Goal: Task Accomplishment & Management: Manage account settings

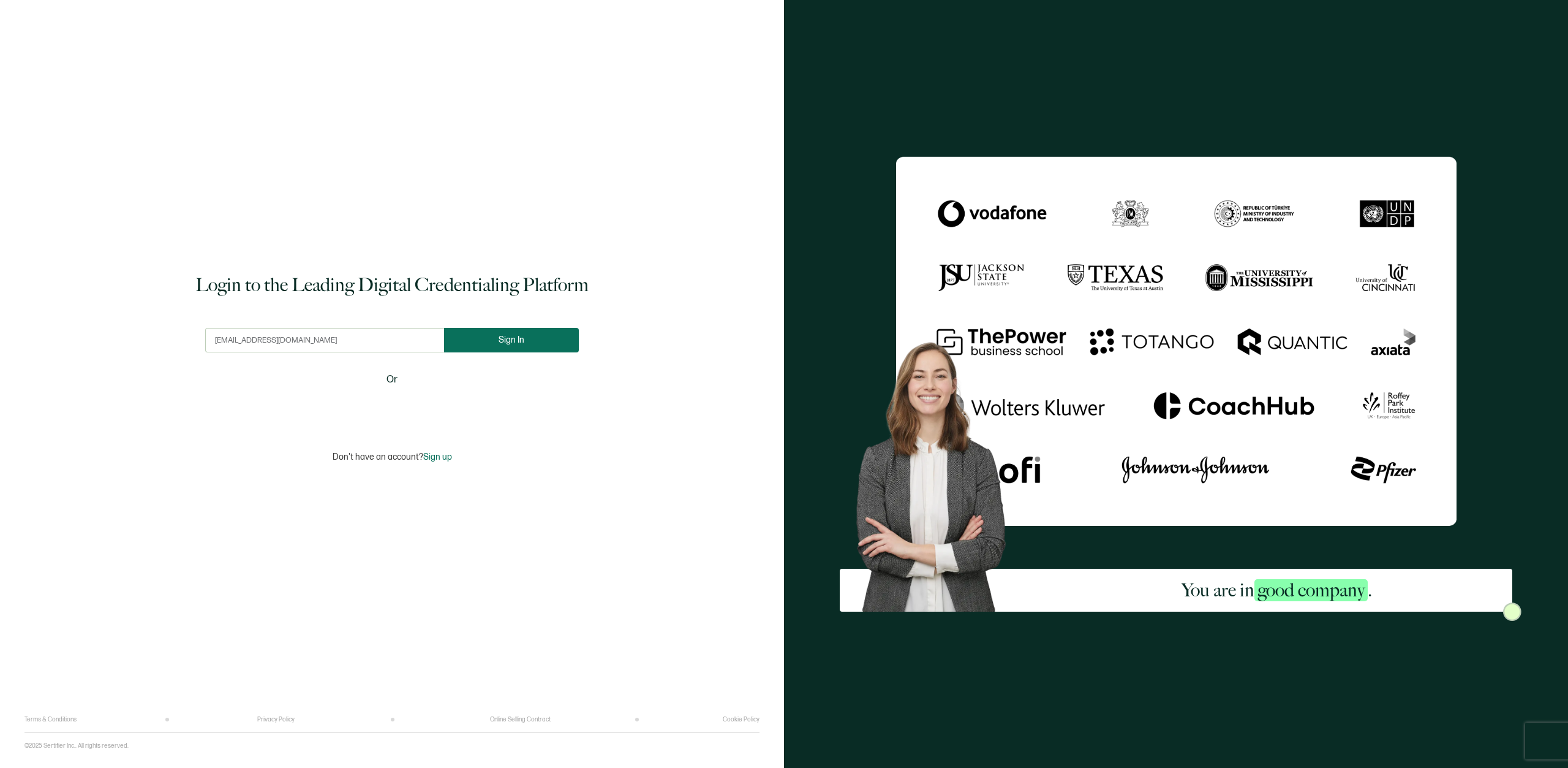
type input "[EMAIL_ADDRESS][DOMAIN_NAME]"
click at [501, 347] on button "Sign In" at bounding box center [516, 340] width 135 height 24
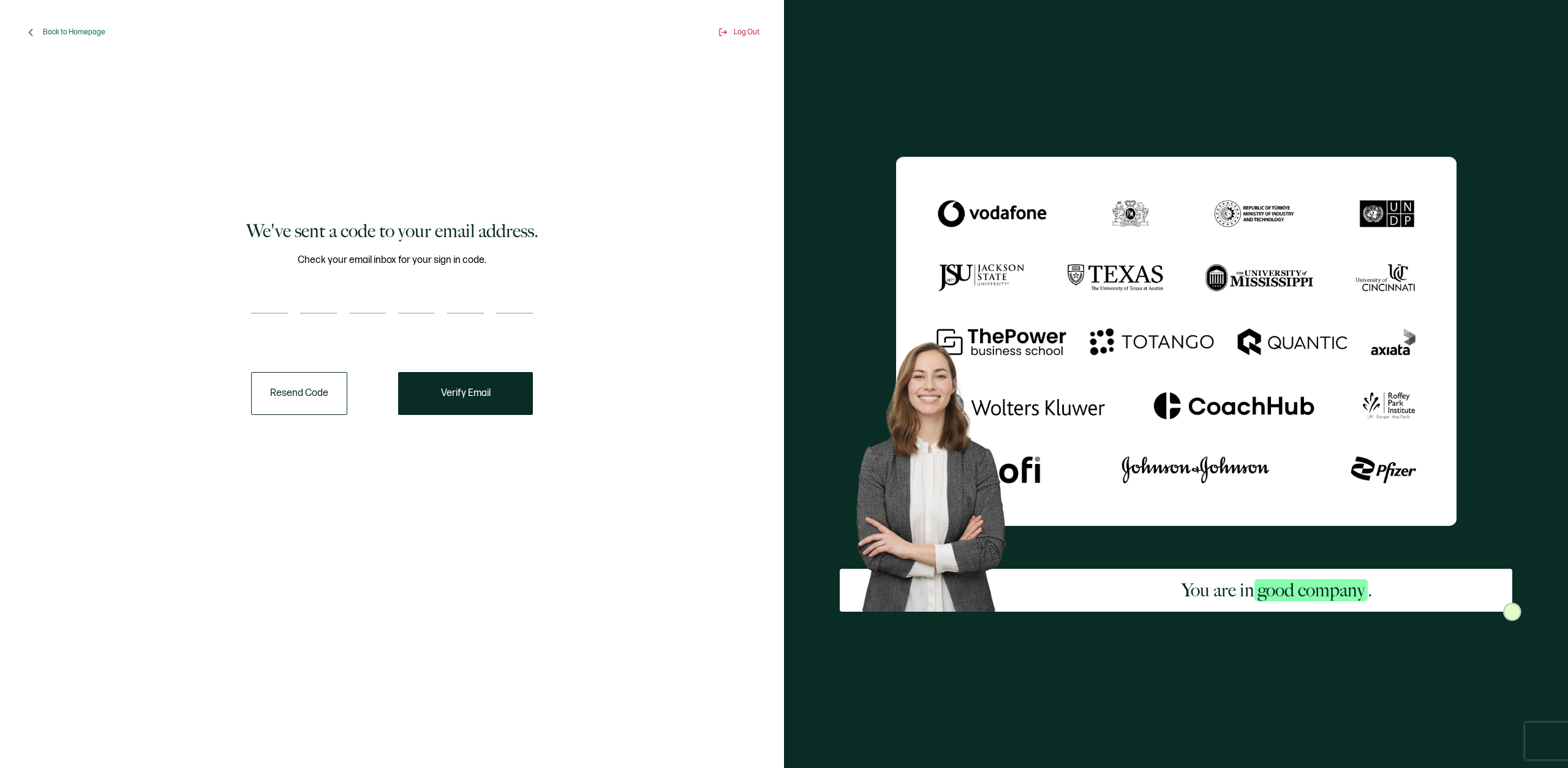
click at [259, 302] on input "number" at bounding box center [269, 301] width 37 height 24
type input "7"
type input "5"
type input "3"
type input "0"
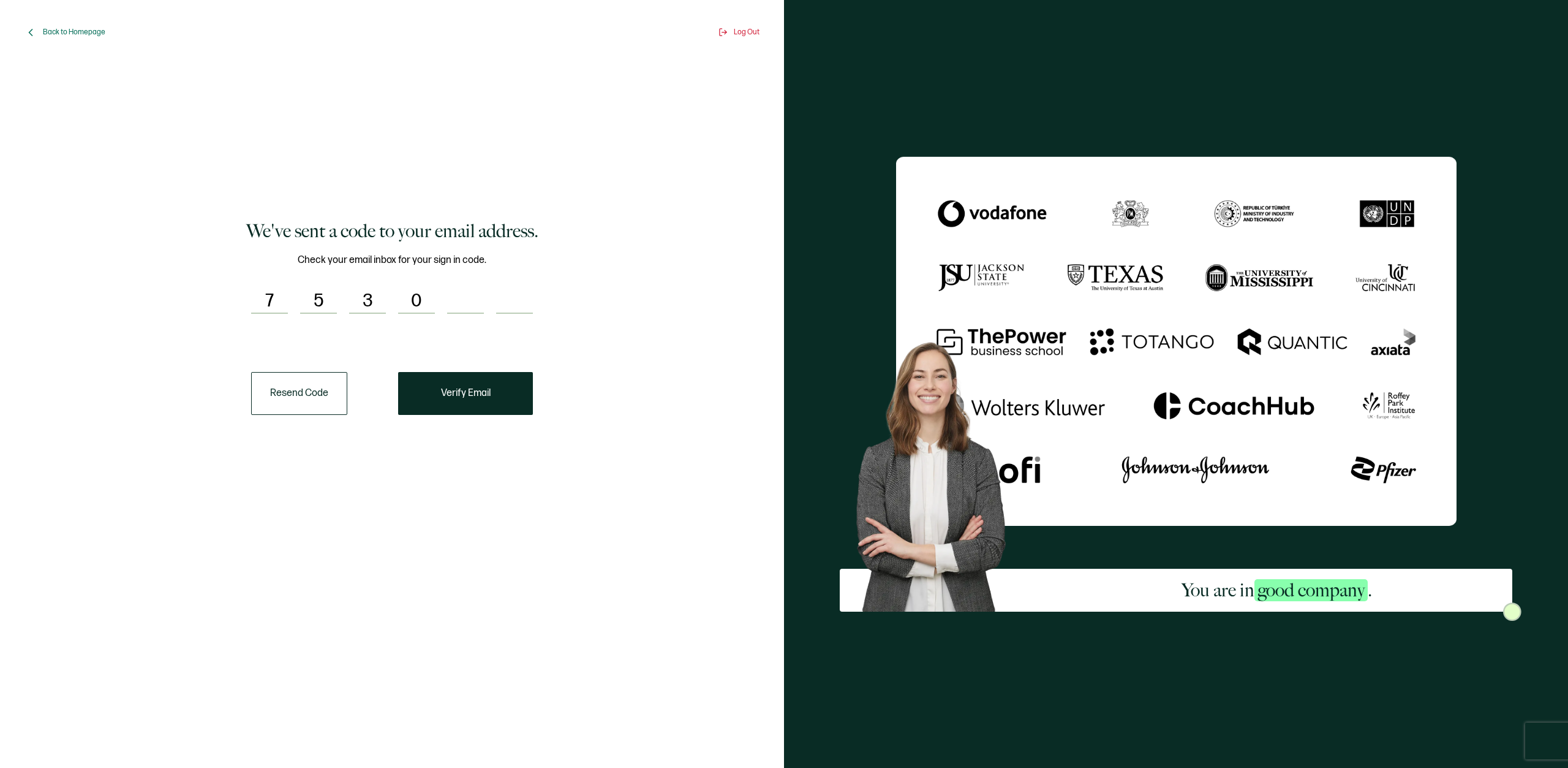
type input "1"
type input "3"
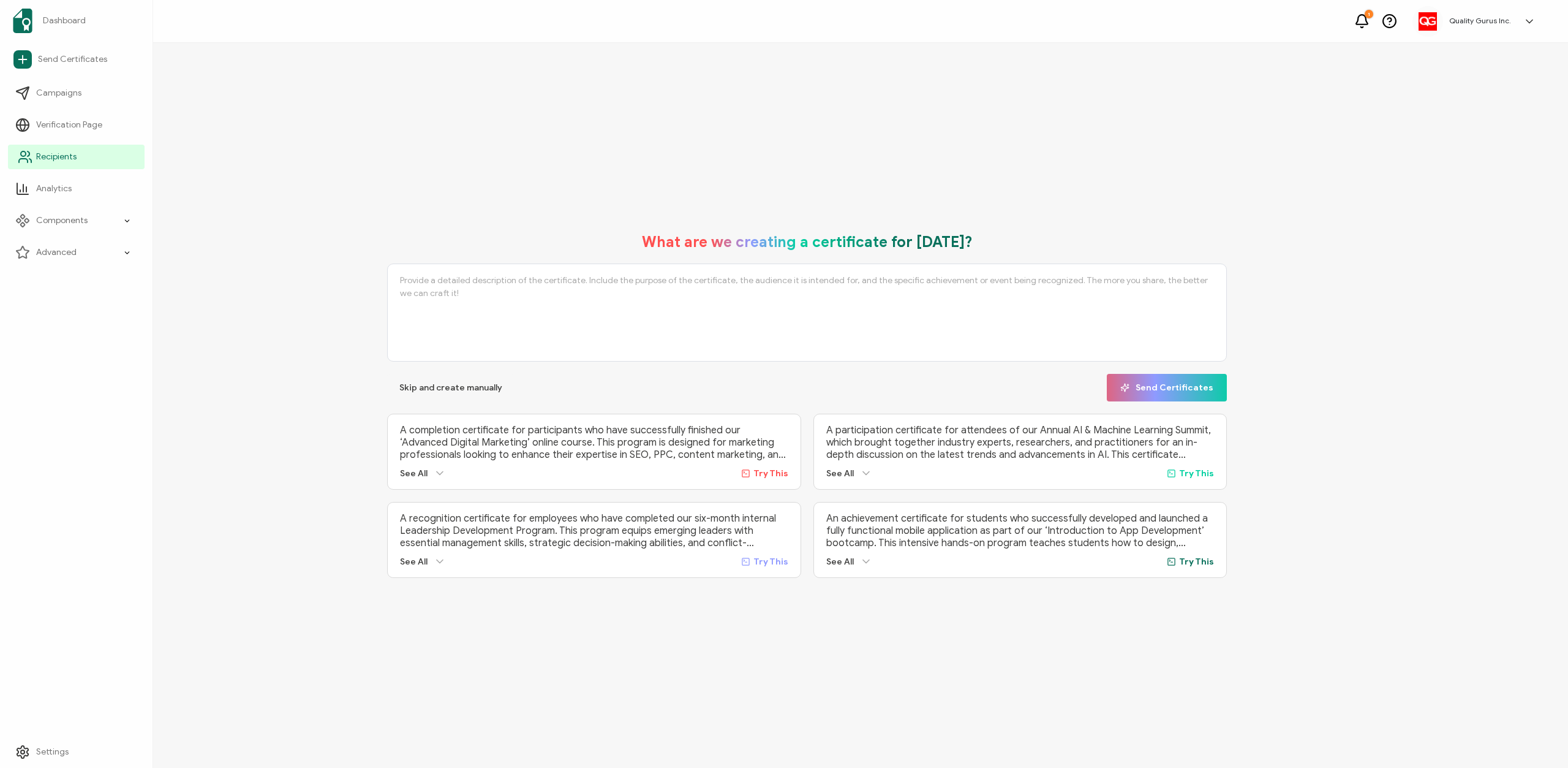
click at [51, 155] on span "Recipients" at bounding box center [56, 157] width 41 height 13
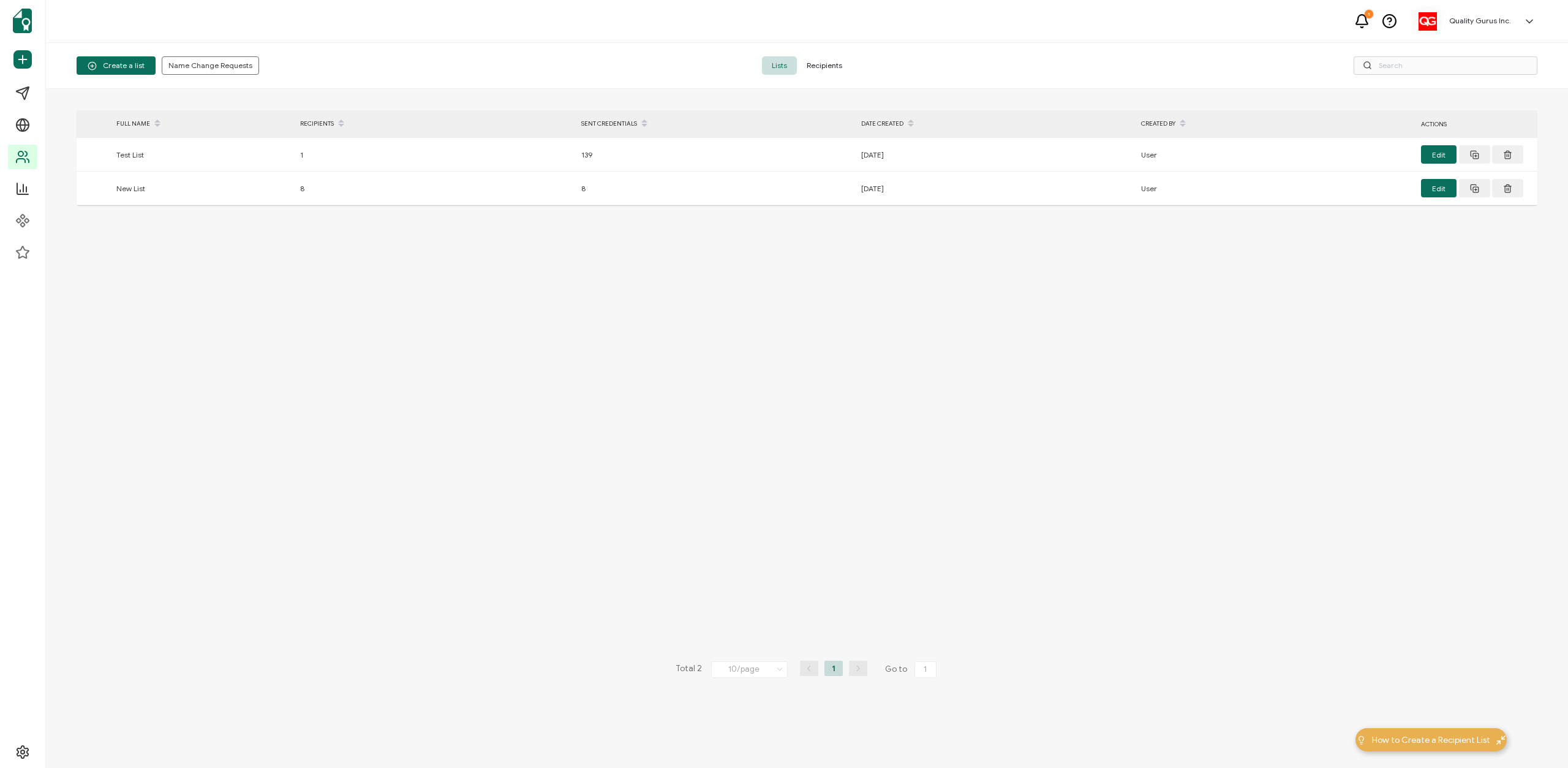
click at [828, 64] on span "Recipients" at bounding box center [824, 65] width 55 height 18
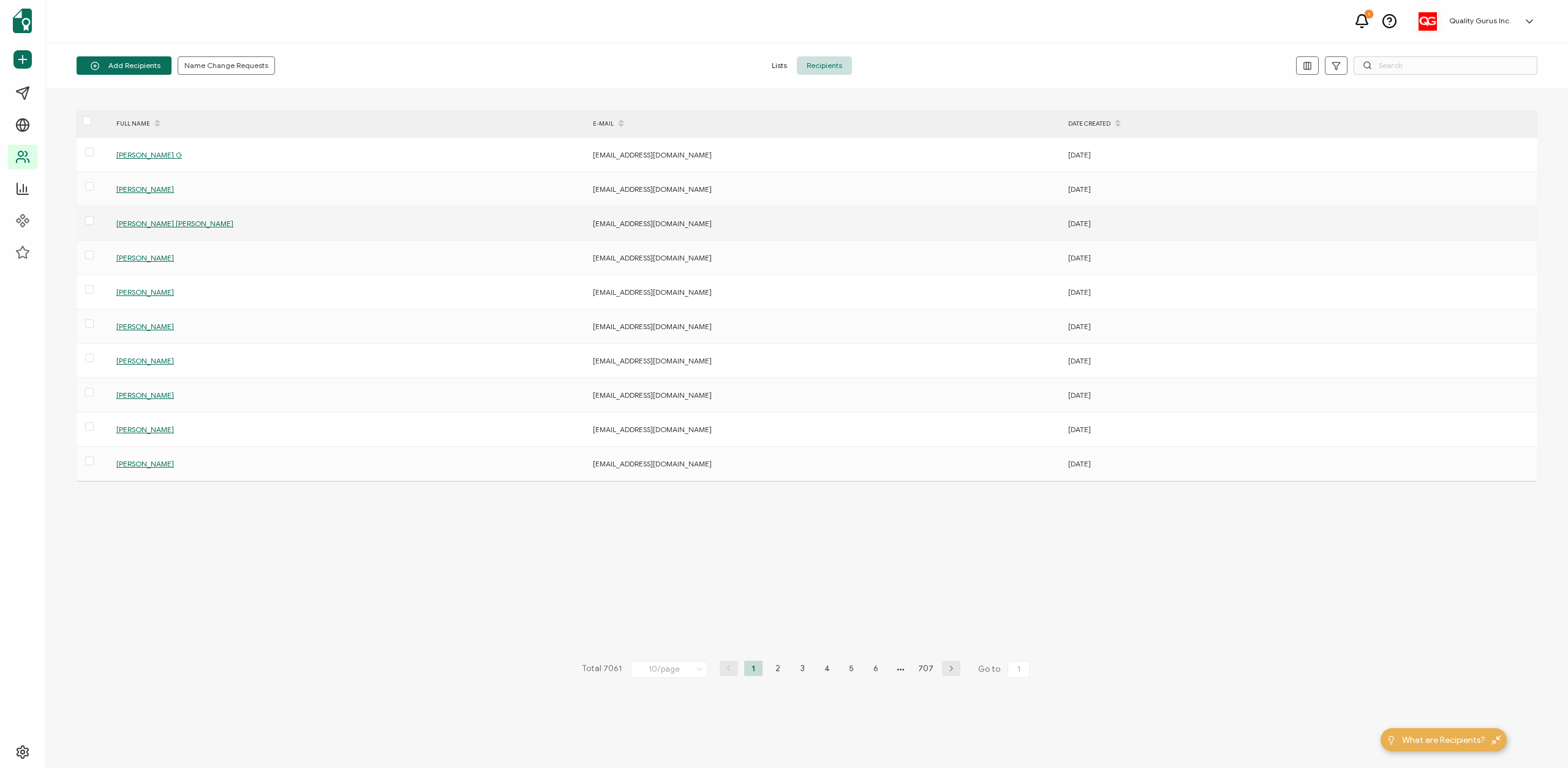
click at [168, 226] on span "[PERSON_NAME] [PERSON_NAME]" at bounding box center [175, 223] width 117 height 9
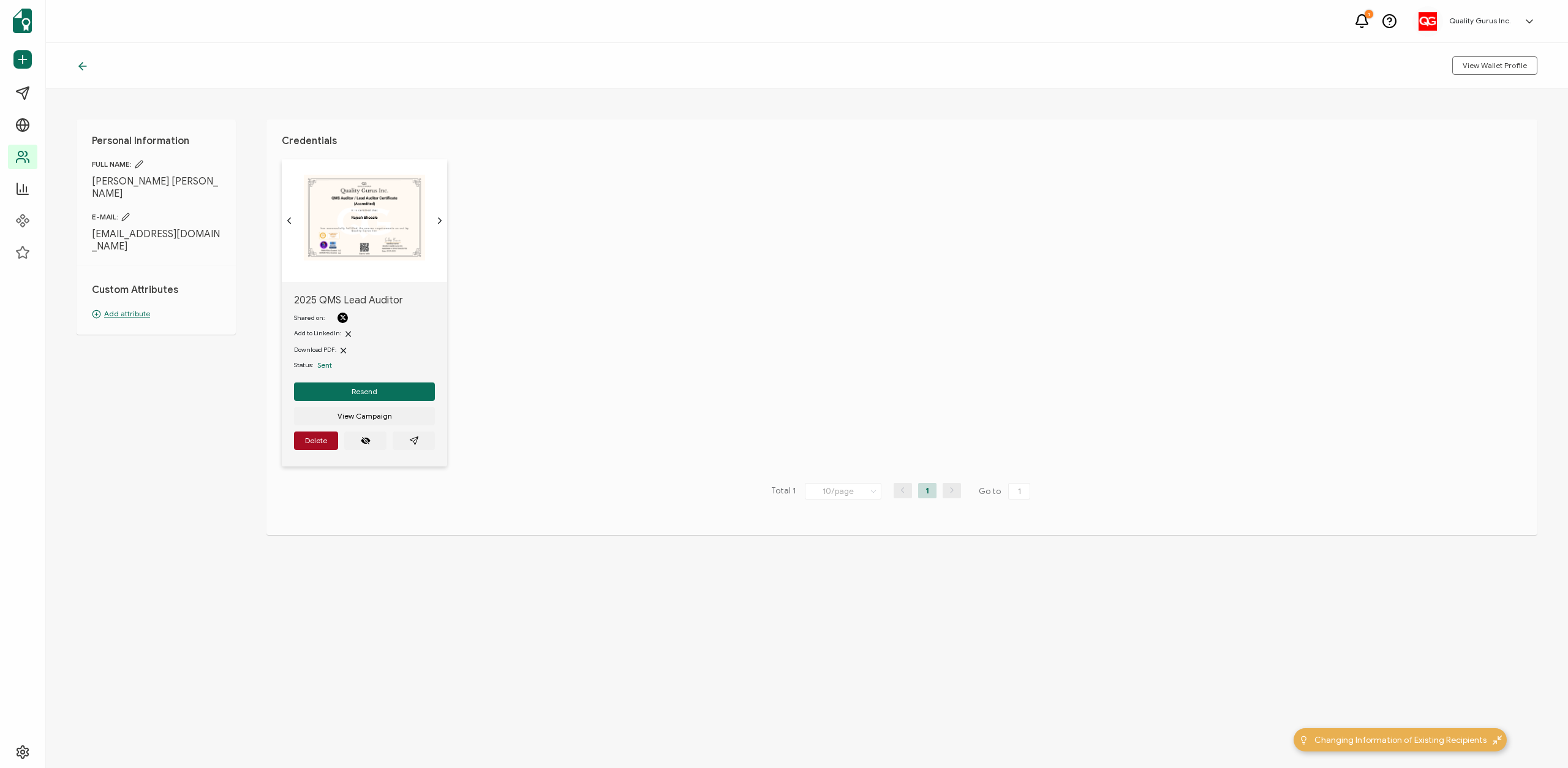
click at [142, 164] on icon at bounding box center [138, 164] width 8 height 8
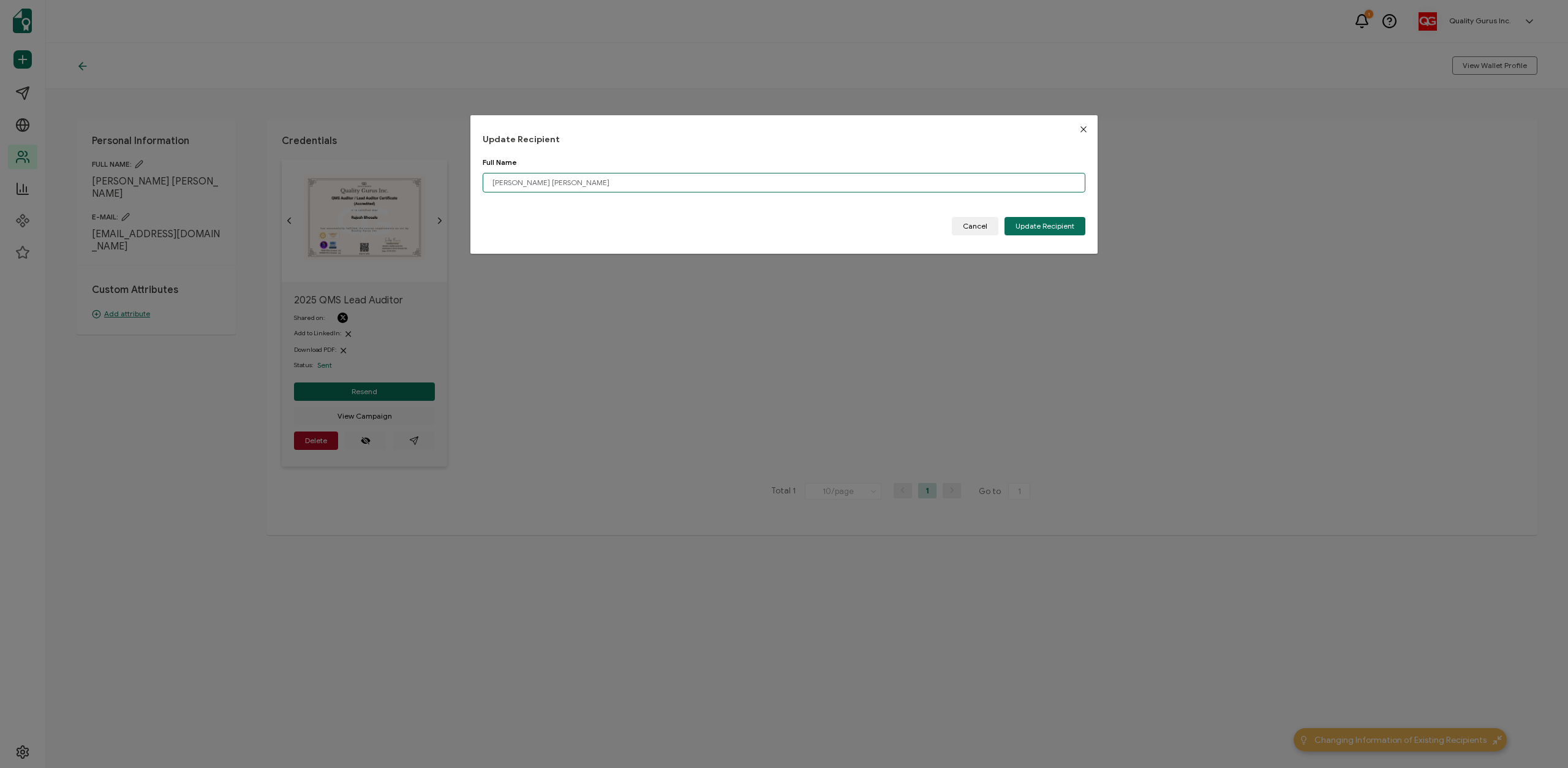
drag, startPoint x: 518, startPoint y: 178, endPoint x: 524, endPoint y: 199, distance: 21.8
click at [518, 178] on input "[PERSON_NAME] [PERSON_NAME]" at bounding box center [783, 183] width 602 height 20
click at [597, 183] on input "[PERSON_NAME] [PERSON_NAME]" at bounding box center [783, 183] width 602 height 20
type input "[PERSON_NAME]"
click at [1049, 229] on span "Update Recipient" at bounding box center [1044, 226] width 59 height 7
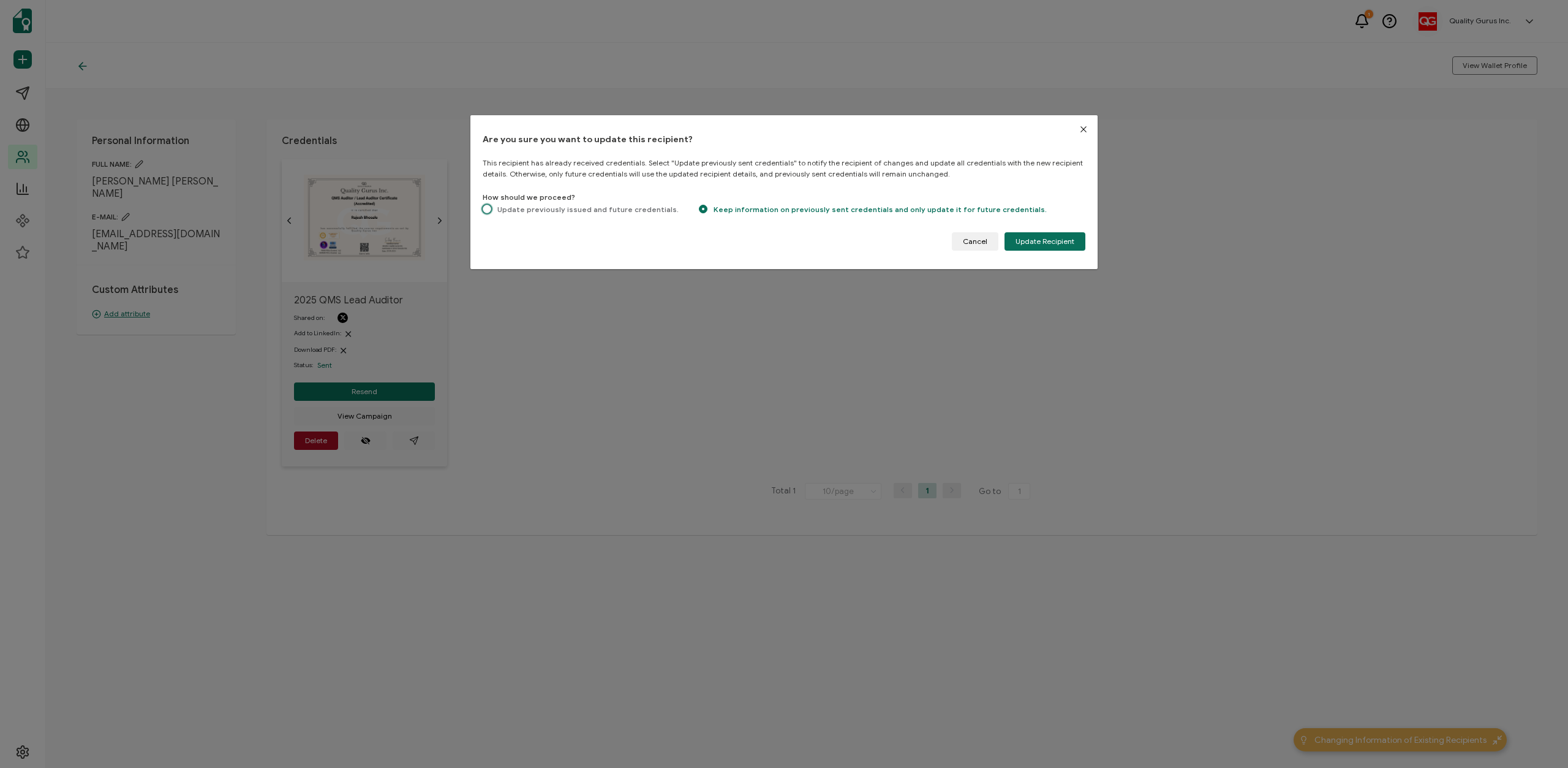
click at [530, 207] on span "Update previously issued and future credentials." at bounding box center [584, 209] width 187 height 9
click at [491, 207] on input "Update previously issued and future credentials." at bounding box center [486, 210] width 8 height 11
radio input "true"
radio input "false"
click at [1040, 244] on span "Update Recipient" at bounding box center [1044, 241] width 59 height 7
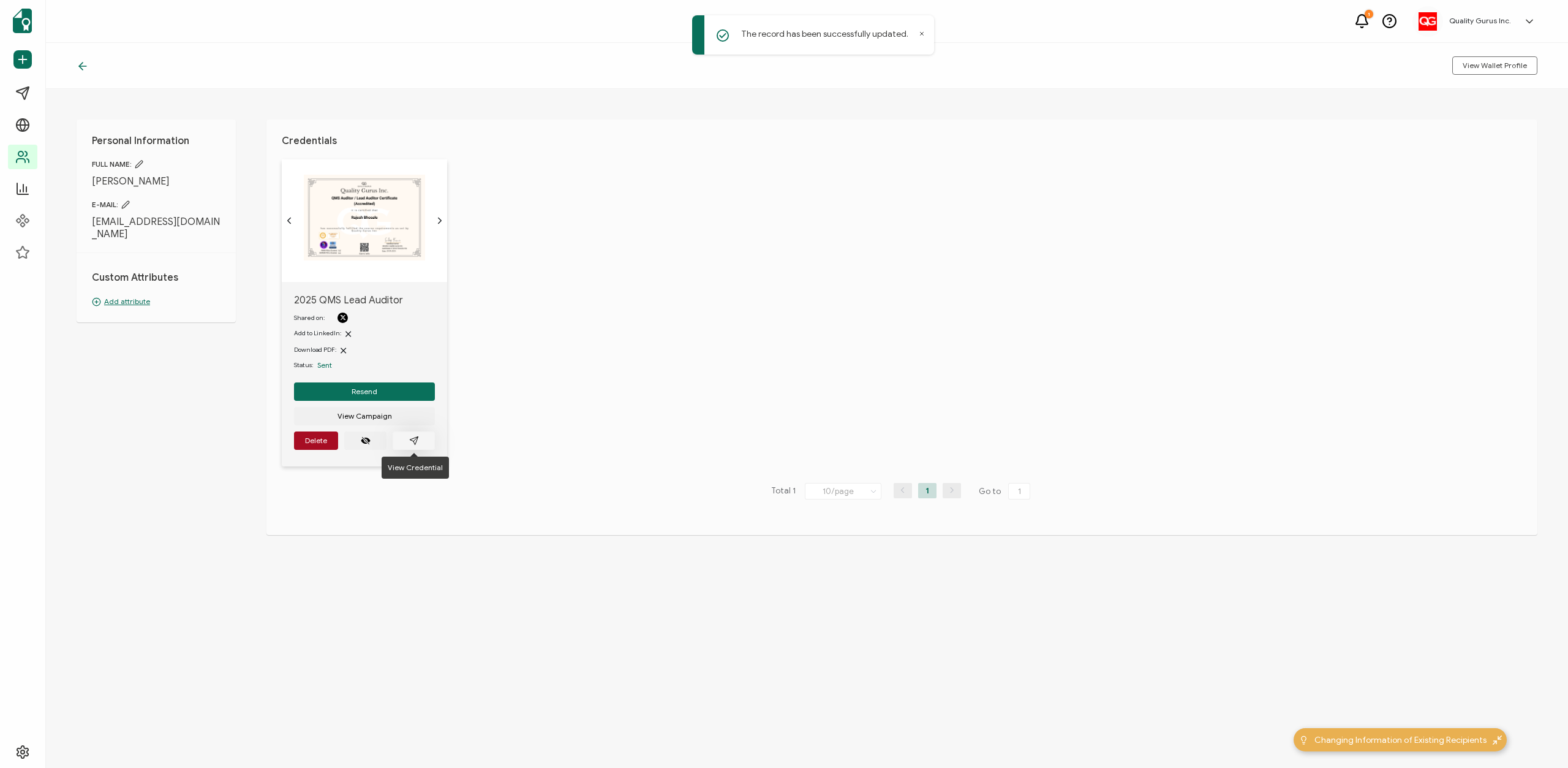
click at [416, 441] on icon "paper plane outline" at bounding box center [414, 440] width 8 height 8
click at [380, 394] on button "Resend" at bounding box center [364, 391] width 141 height 18
